Goal: Task Accomplishment & Management: Manage account settings

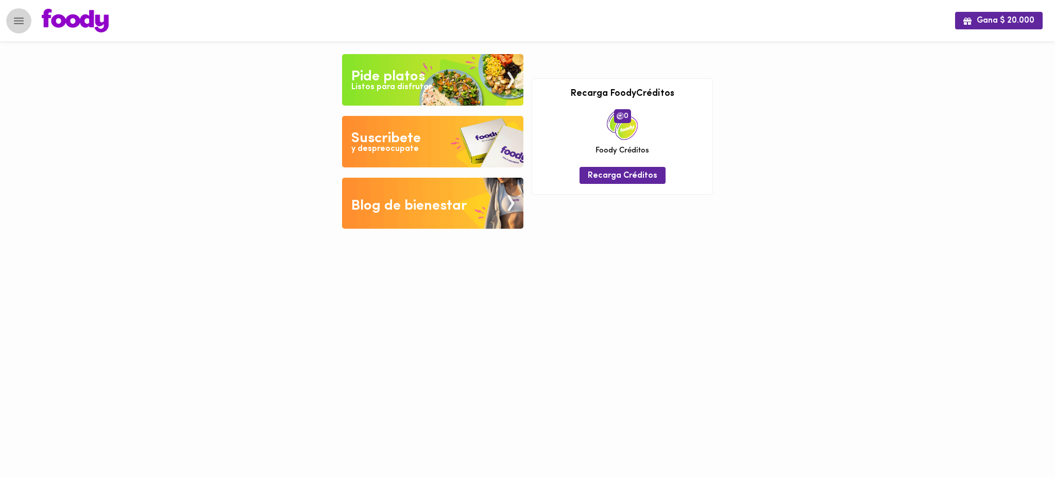
click at [19, 22] on icon "Menu" at bounding box center [18, 20] width 13 height 13
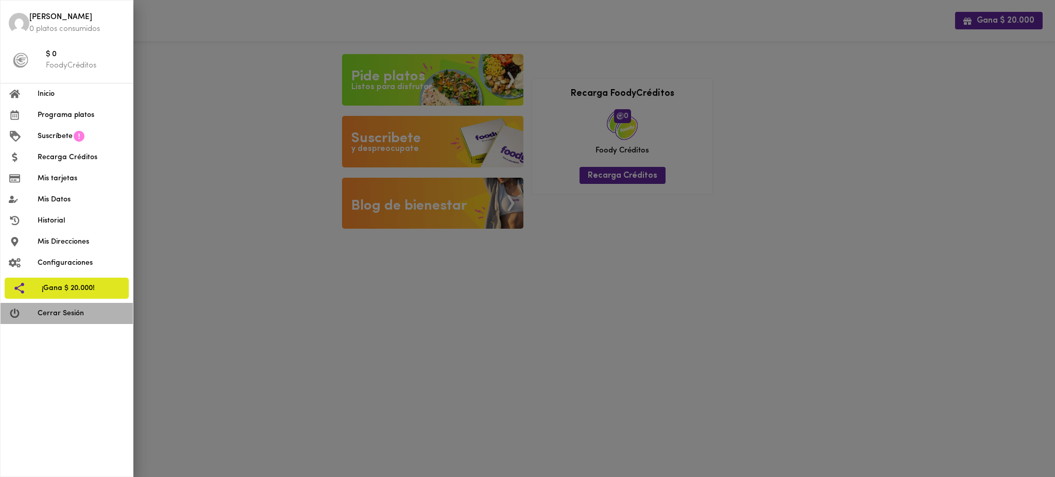
click at [78, 316] on span "Cerrar Sesión" at bounding box center [81, 313] width 87 height 11
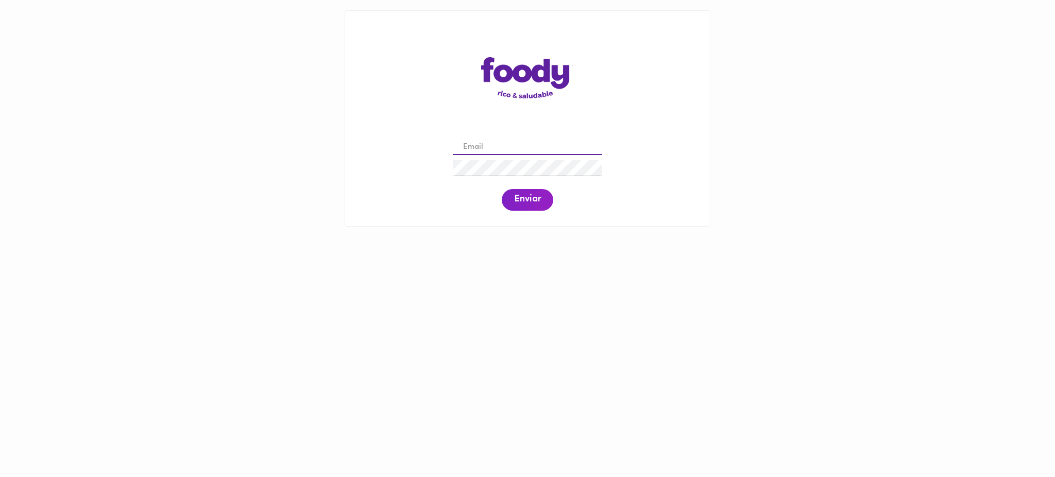
click at [500, 141] on input "email" at bounding box center [527, 148] width 149 height 16
paste input "jlrf188@gmail.com"
type input "jlrf188@gmail.com"
click at [528, 198] on span "Enviar" at bounding box center [527, 199] width 27 height 11
